Goal: Browse casually

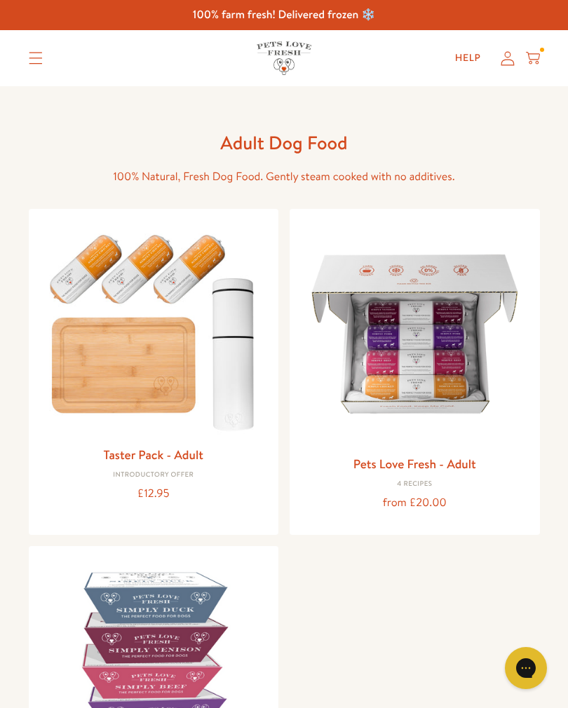
click at [114, 27] on div "100% farm fresh! Delivered frozen ❄️" at bounding box center [284, 15] width 568 height 30
click at [162, 30] on div "Shop All About Reviews Expert Advice My account Shop All About Reviews Expert A…" at bounding box center [284, 58] width 511 height 56
click at [194, 20] on div "100% farm fresh! Delivered frozen ❄️" at bounding box center [284, 15] width 568 height 30
click at [36, 54] on icon "Translation missing: en.sections.header.menu" at bounding box center [36, 58] width 14 height 13
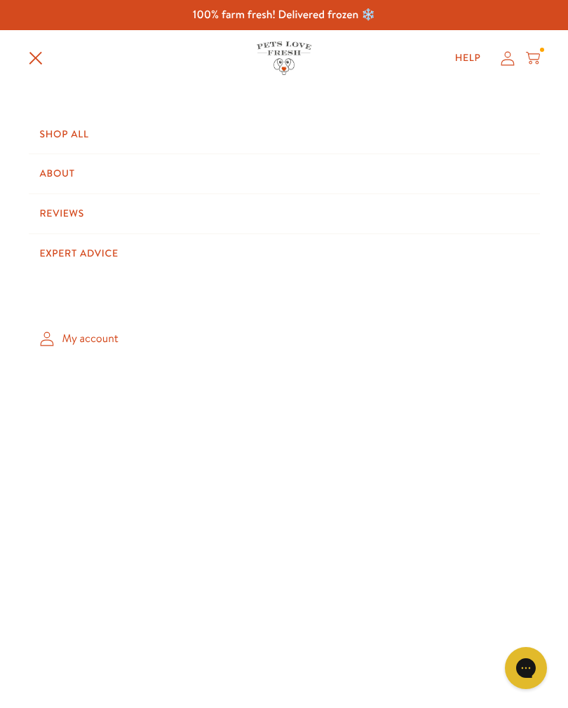
click at [30, 57] on icon "Translation missing: en.sections.header.menu" at bounding box center [36, 58] width 14 height 14
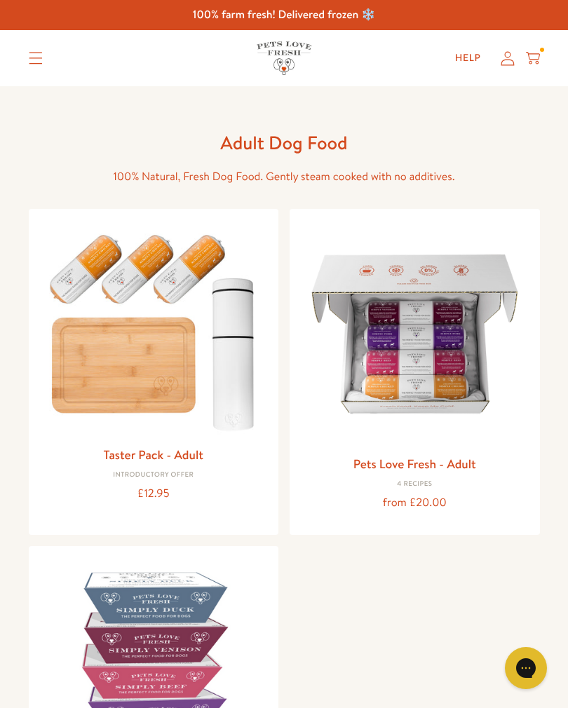
click at [18, 55] on summary "Translation missing: en.sections.header.menu" at bounding box center [36, 58] width 36 height 35
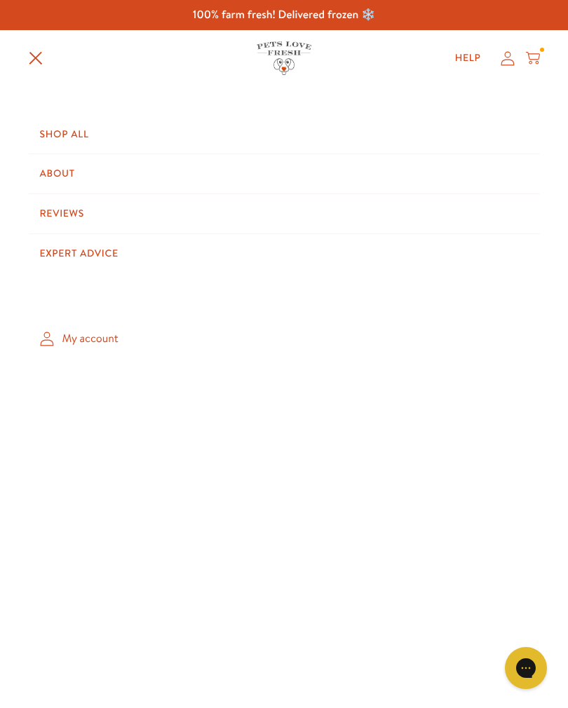
click at [20, 76] on summary "Translation missing: en.sections.header.menu" at bounding box center [36, 58] width 36 height 36
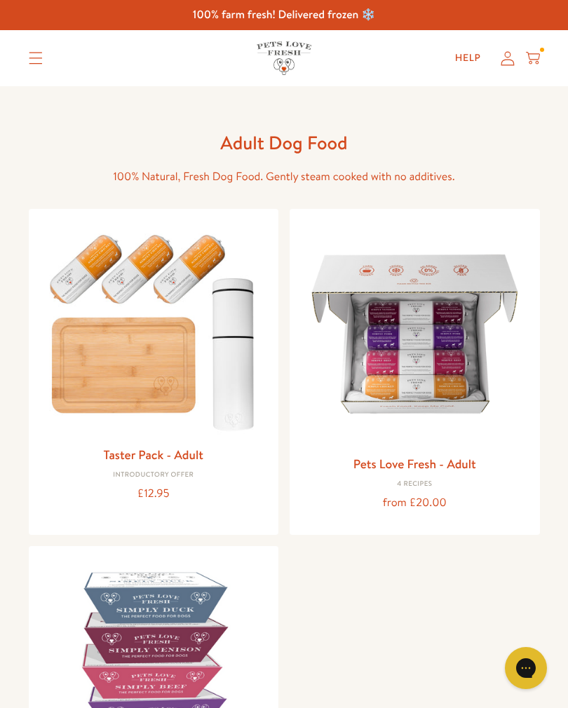
click at [22, 66] on summary "Translation missing: en.sections.header.menu" at bounding box center [36, 58] width 36 height 35
